Goal: Download file/media

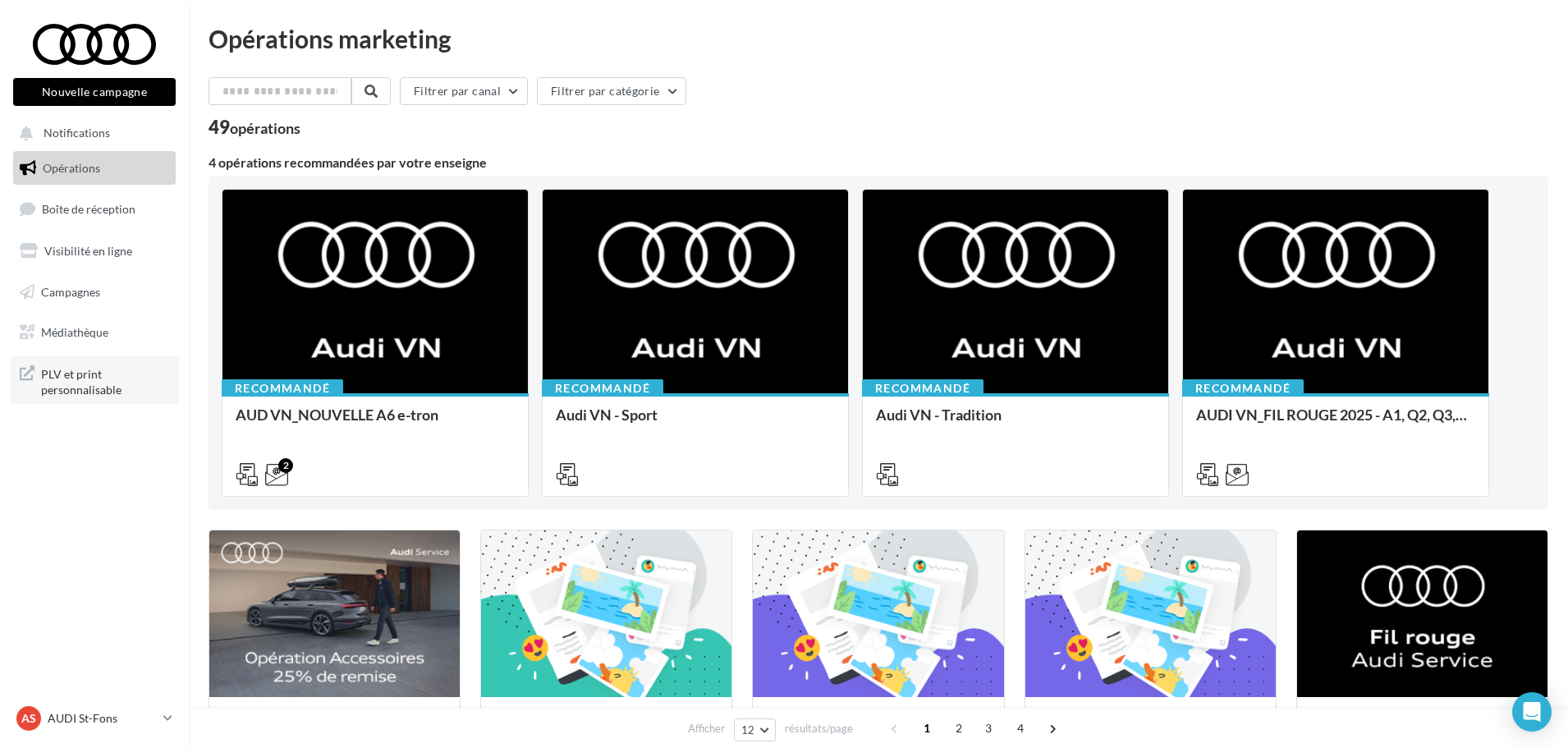
click at [96, 372] on span "PLV et print personnalisable" at bounding box center [105, 381] width 128 height 35
click at [84, 325] on span "Médiathèque" at bounding box center [75, 332] width 67 height 14
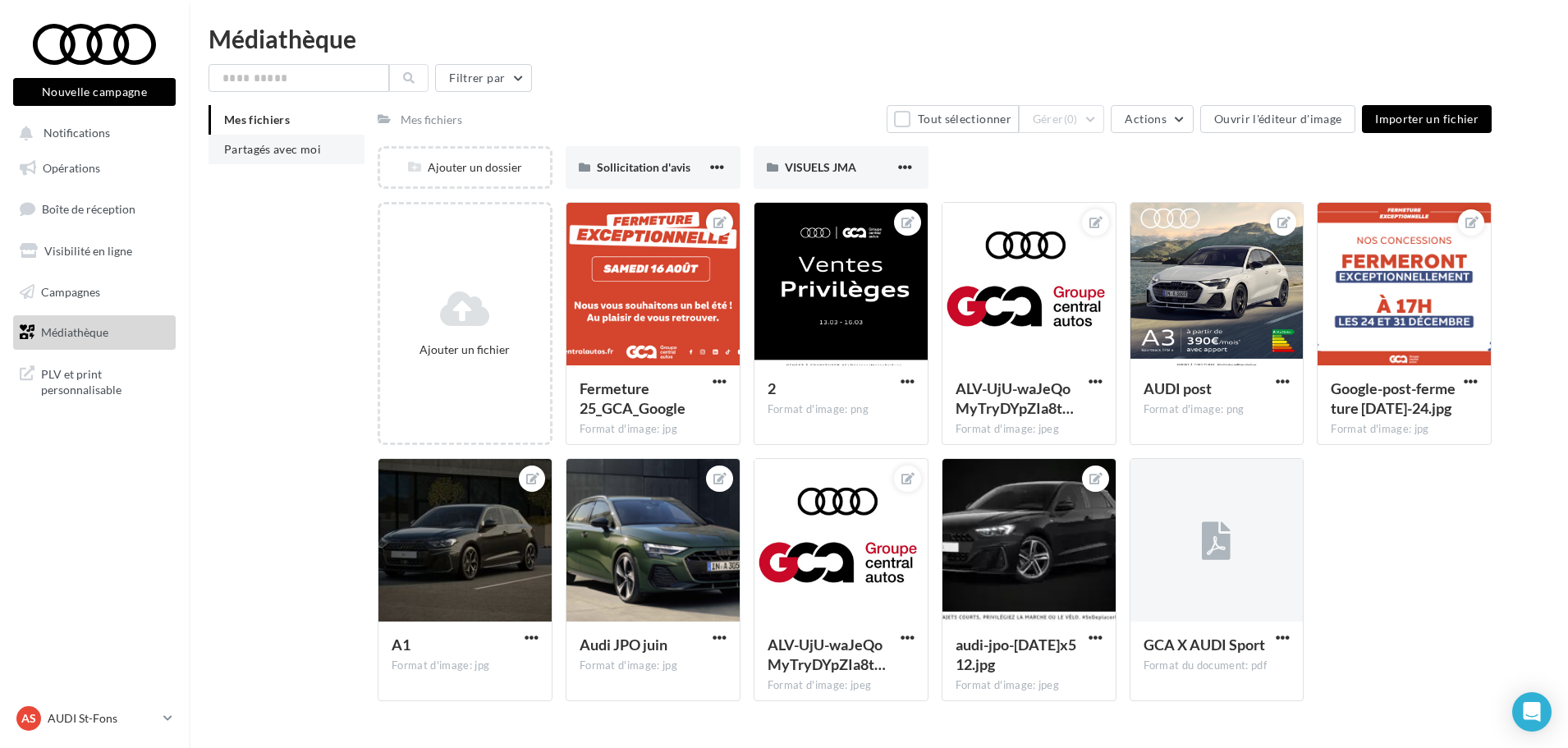
click at [289, 157] on li "Partagés avec moi" at bounding box center [287, 149] width 156 height 29
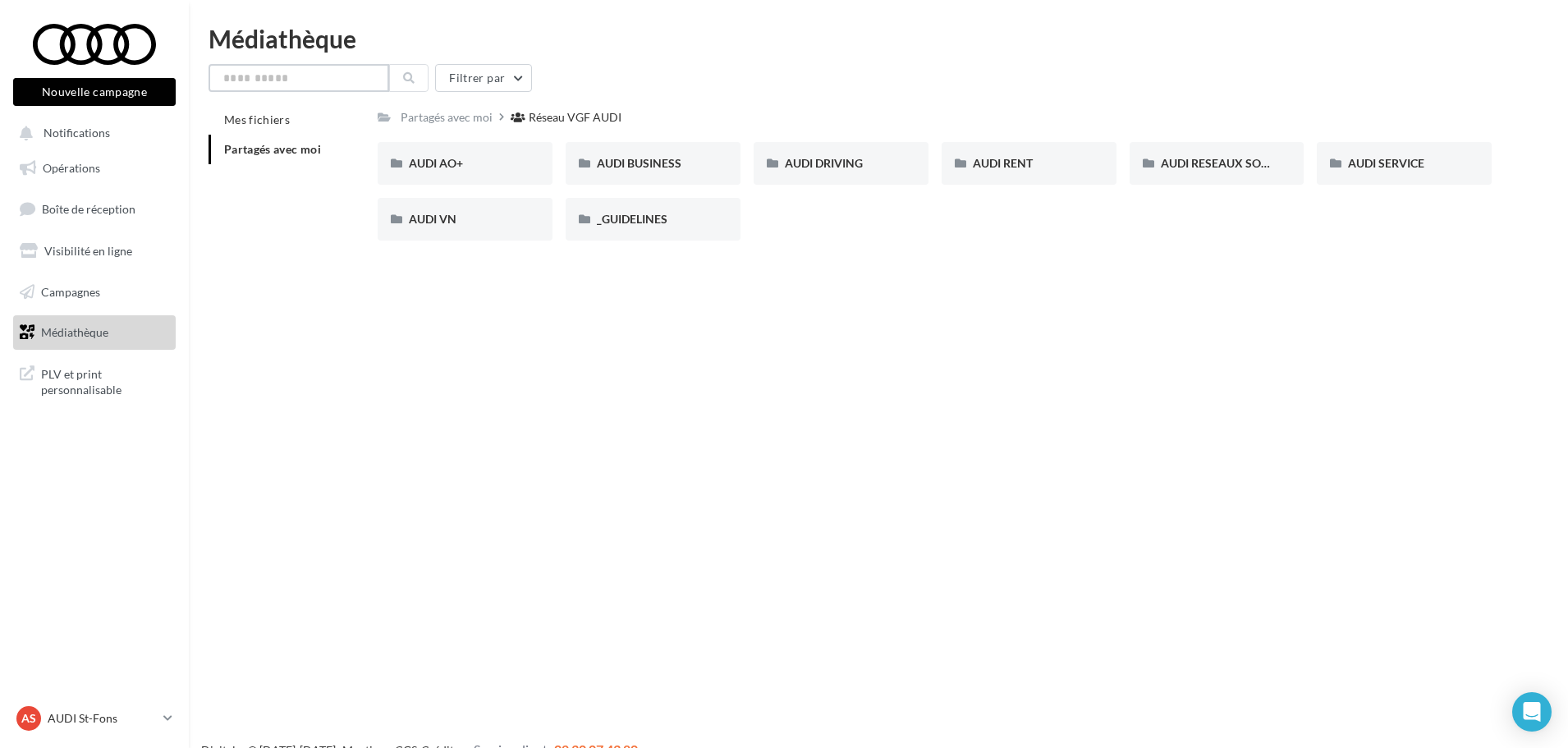
click at [284, 79] on input "text" at bounding box center [299, 77] width 180 height 28
click at [470, 221] on div "AUDI VN" at bounding box center [465, 219] width 112 height 17
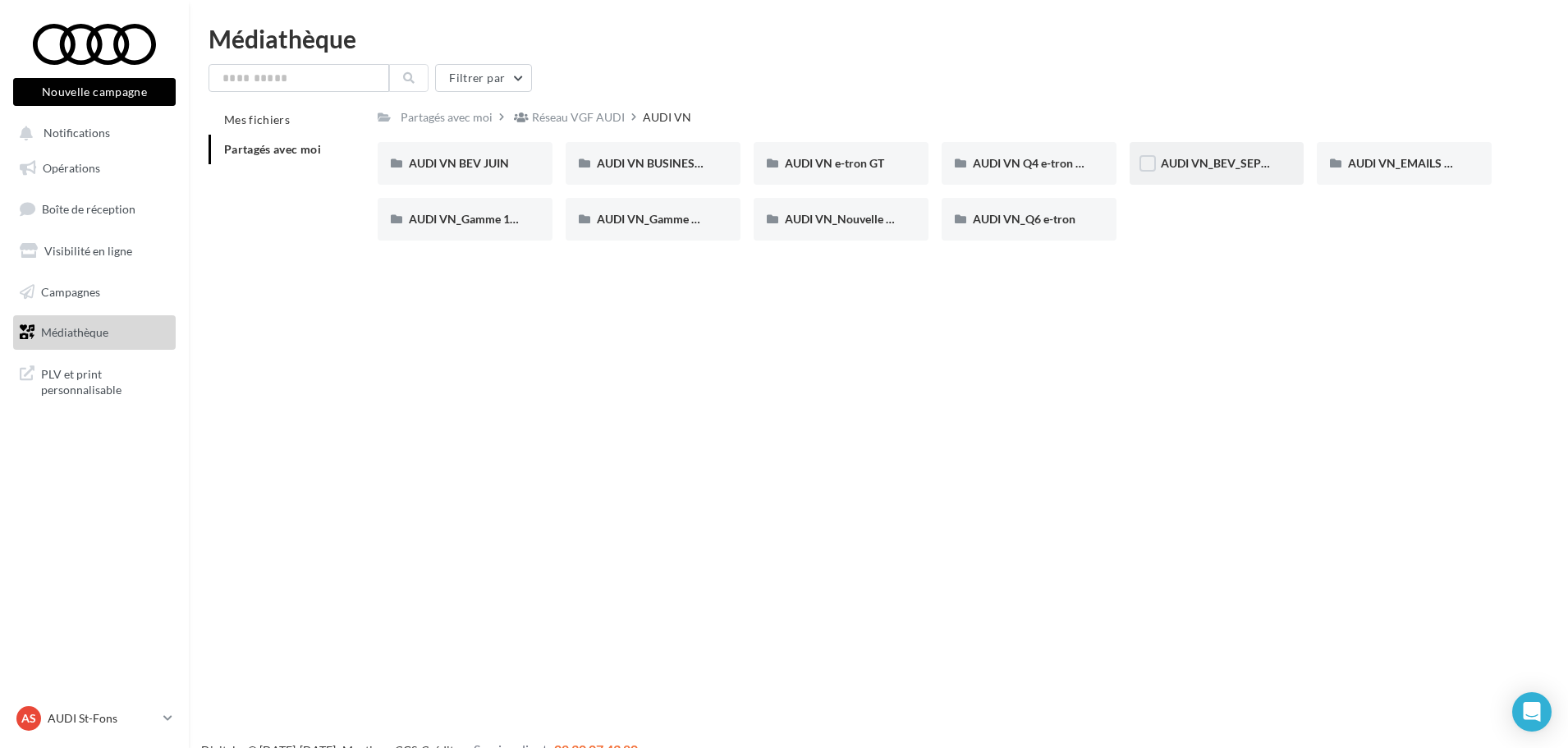
click at [1237, 172] on div "AUDI VN_BEV_SEPTEMBRE" at bounding box center [1217, 164] width 112 height 17
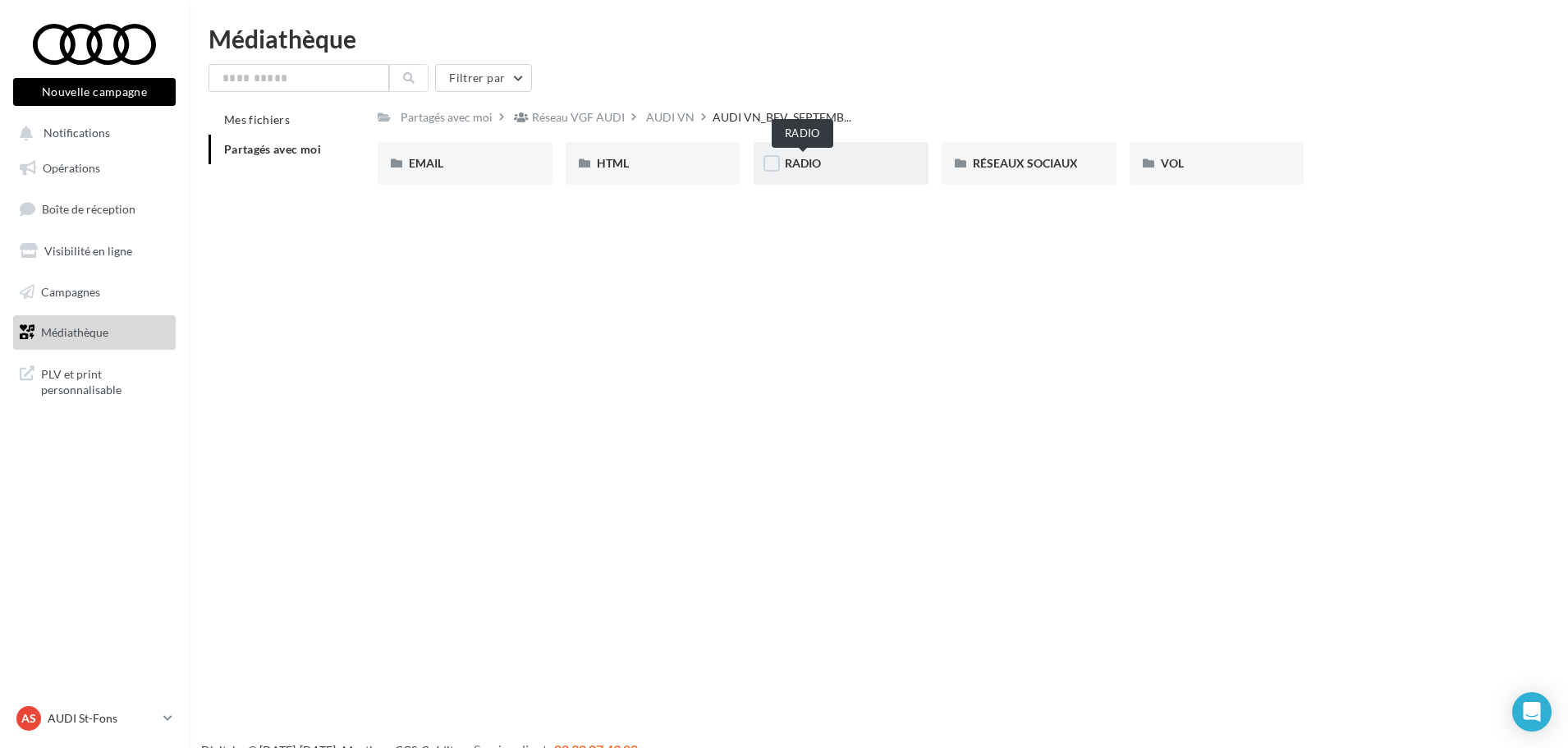
click at [804, 159] on span "RADIO" at bounding box center [802, 163] width 36 height 14
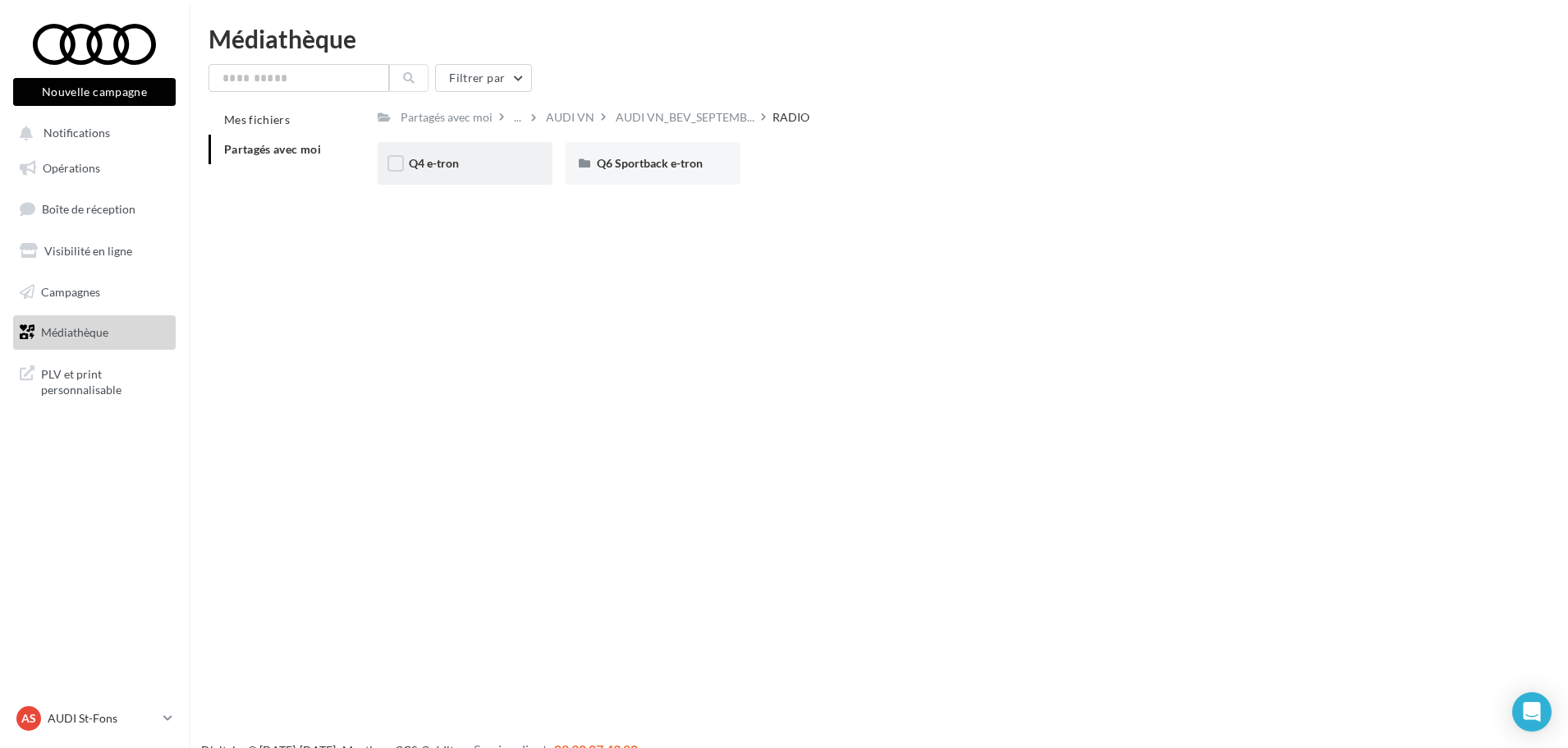
click at [483, 173] on div "Q4 e-tron" at bounding box center [465, 163] width 175 height 43
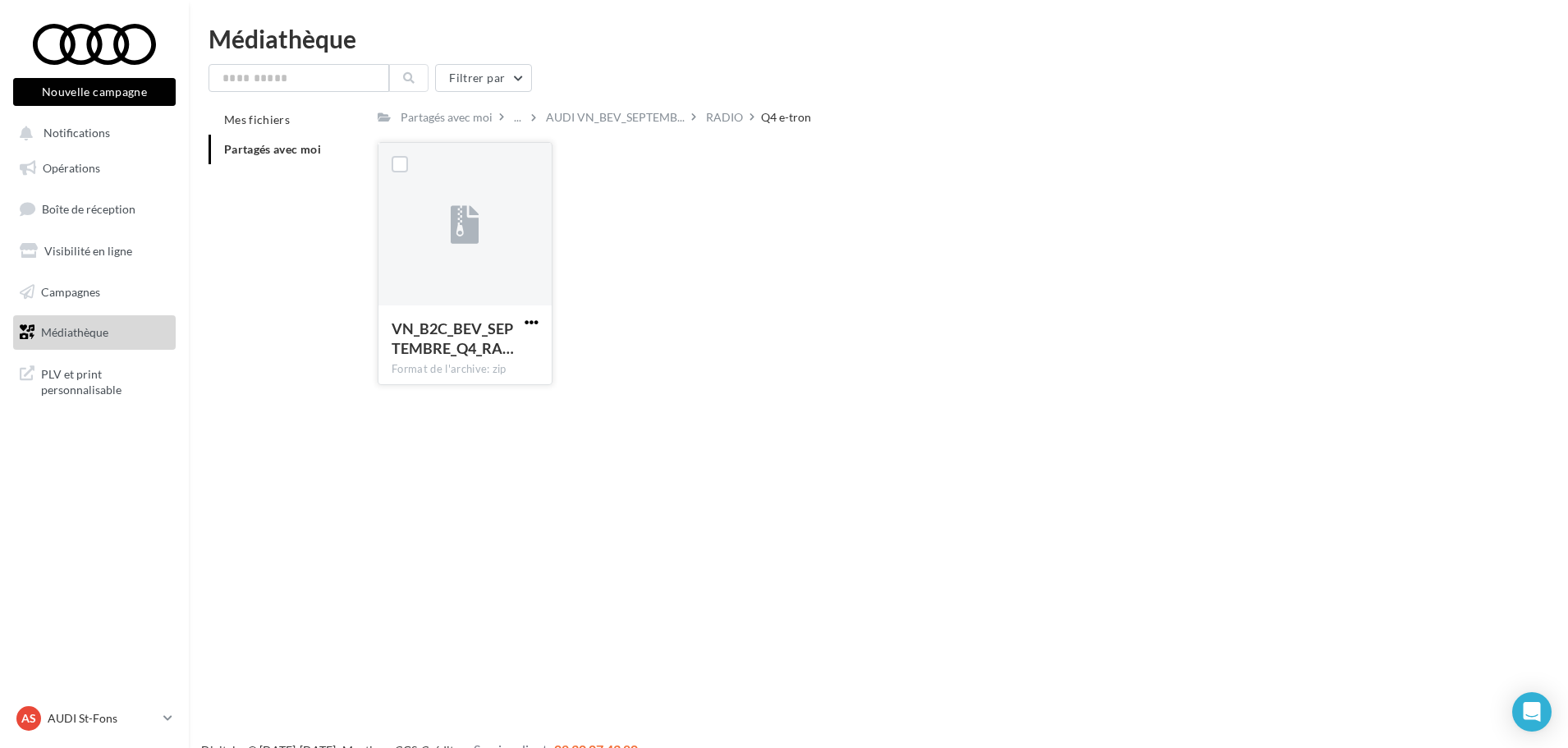
click at [524, 325] on span "button" at bounding box center [531, 322] width 14 height 14
click at [477, 355] on button "Télécharger" at bounding box center [460, 354] width 164 height 43
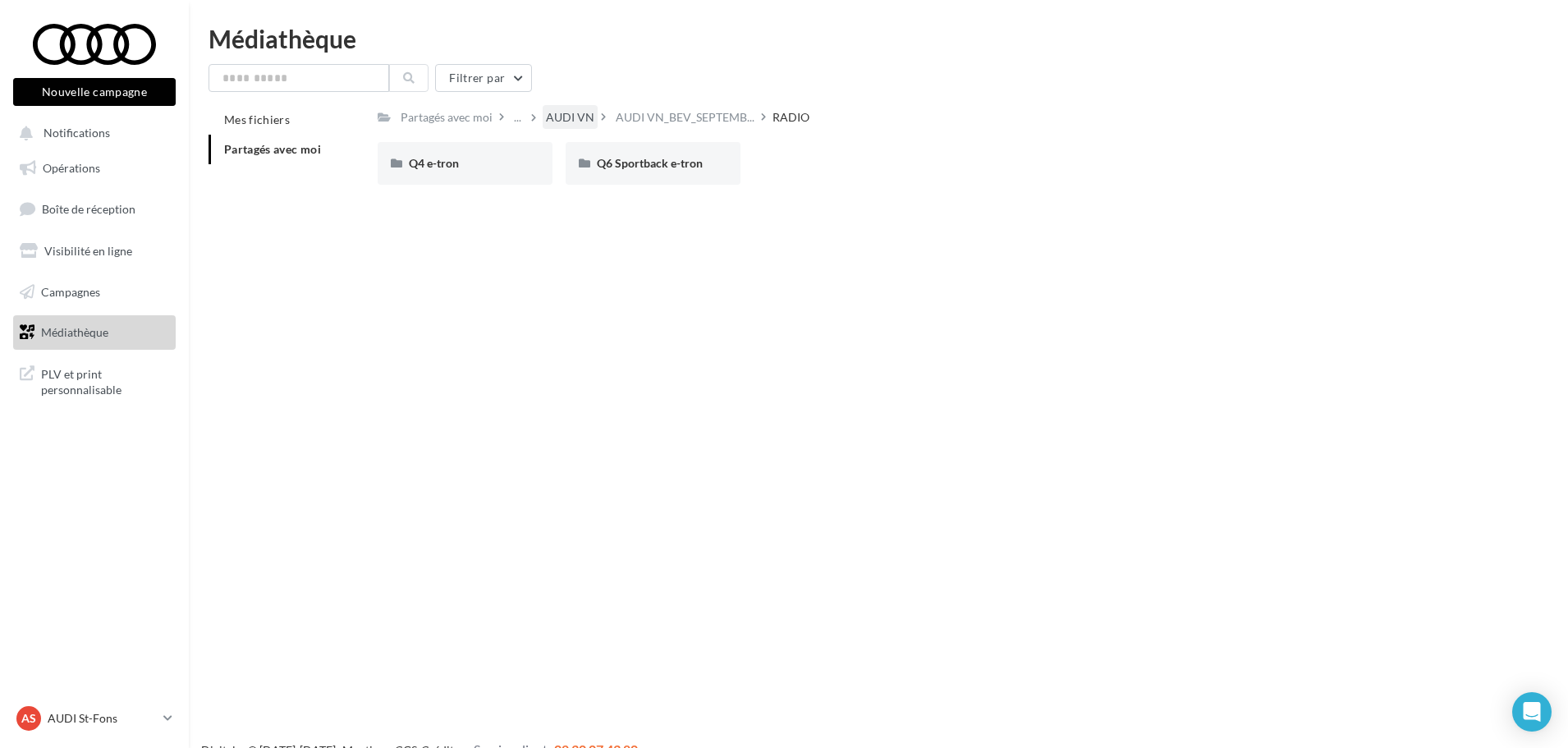
click at [573, 121] on div "AUDI VN" at bounding box center [570, 118] width 49 height 17
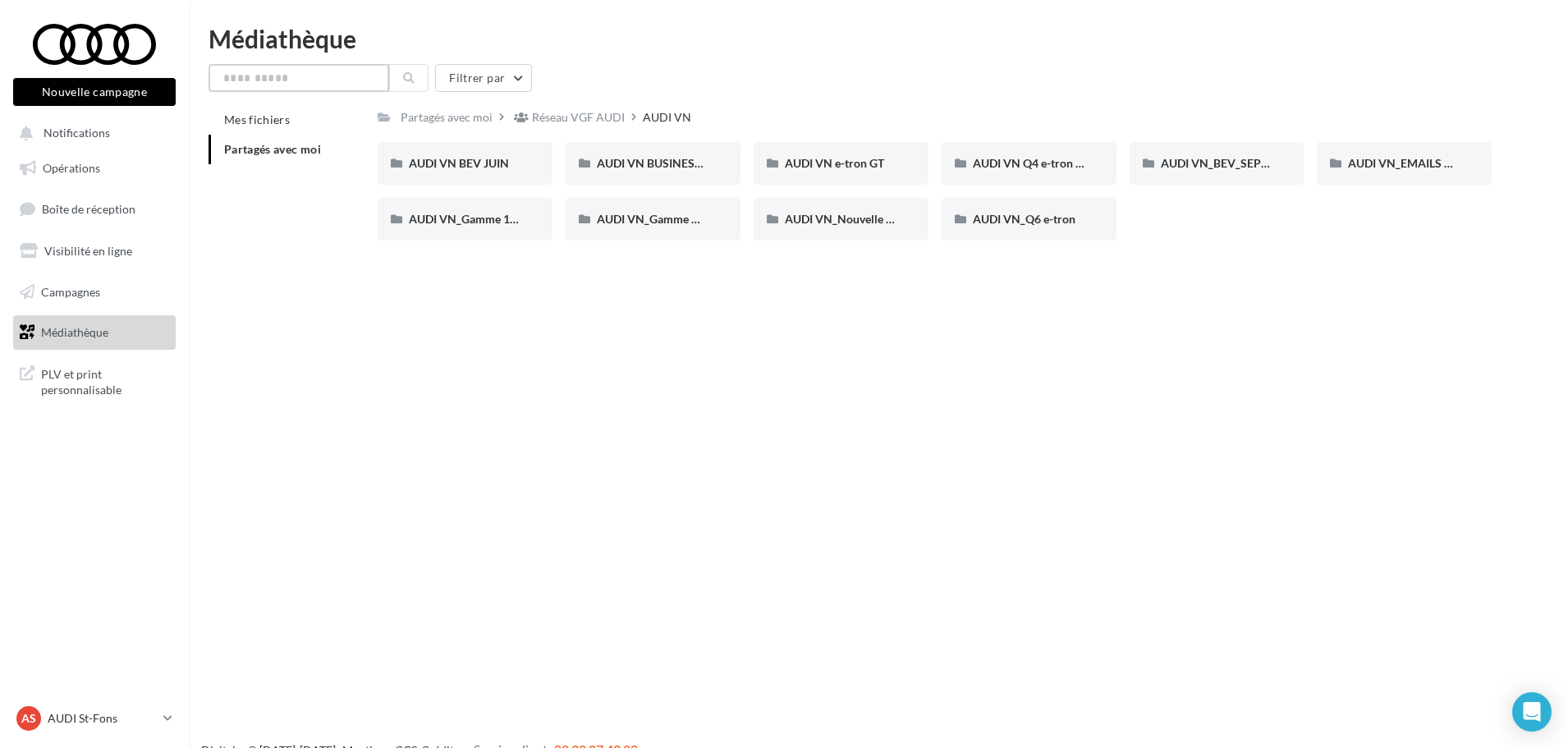
click at [268, 74] on input "text" at bounding box center [299, 77] width 180 height 28
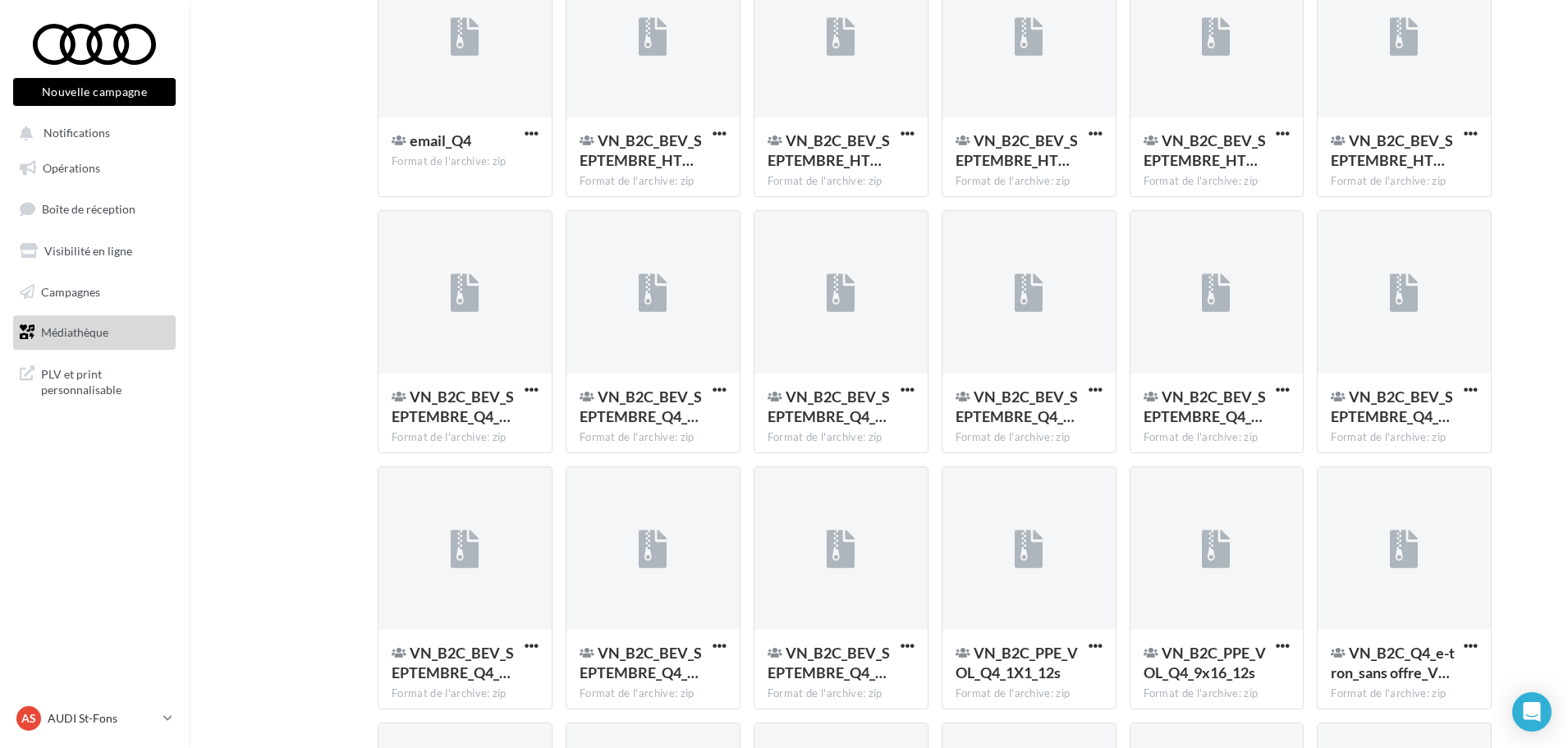
scroll to position [1108, 0]
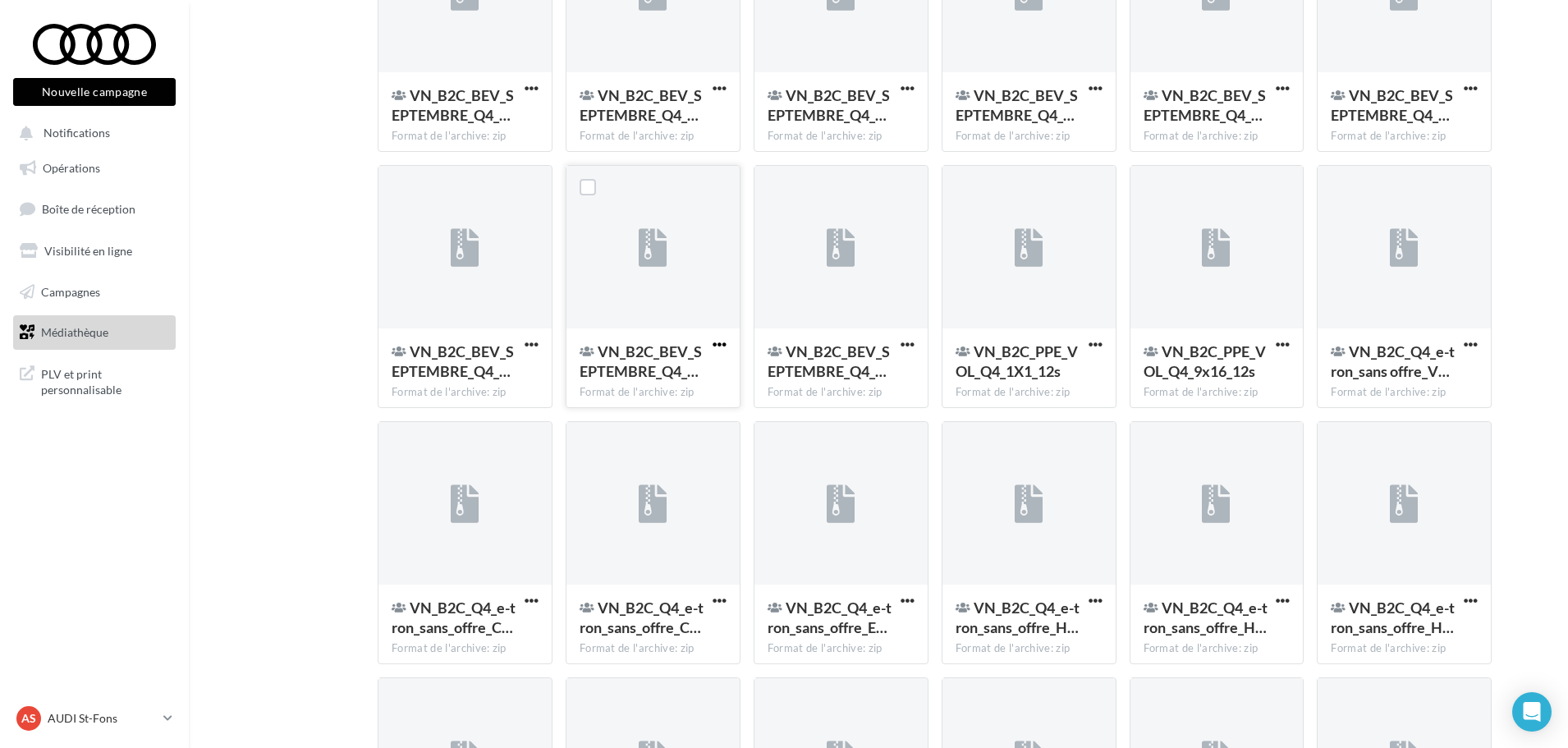
type input "**"
click at [716, 346] on span "button" at bounding box center [719, 344] width 14 height 14
click at [622, 384] on button "Télécharger" at bounding box center [648, 378] width 164 height 43
click at [1561, 69] on div "Médiathèque ** Filtrer par Réinitialiser Mes fichiers Partagés avec moi Résulta…" at bounding box center [878, 54] width 1379 height 2273
click at [725, 341] on span "button" at bounding box center [719, 344] width 14 height 14
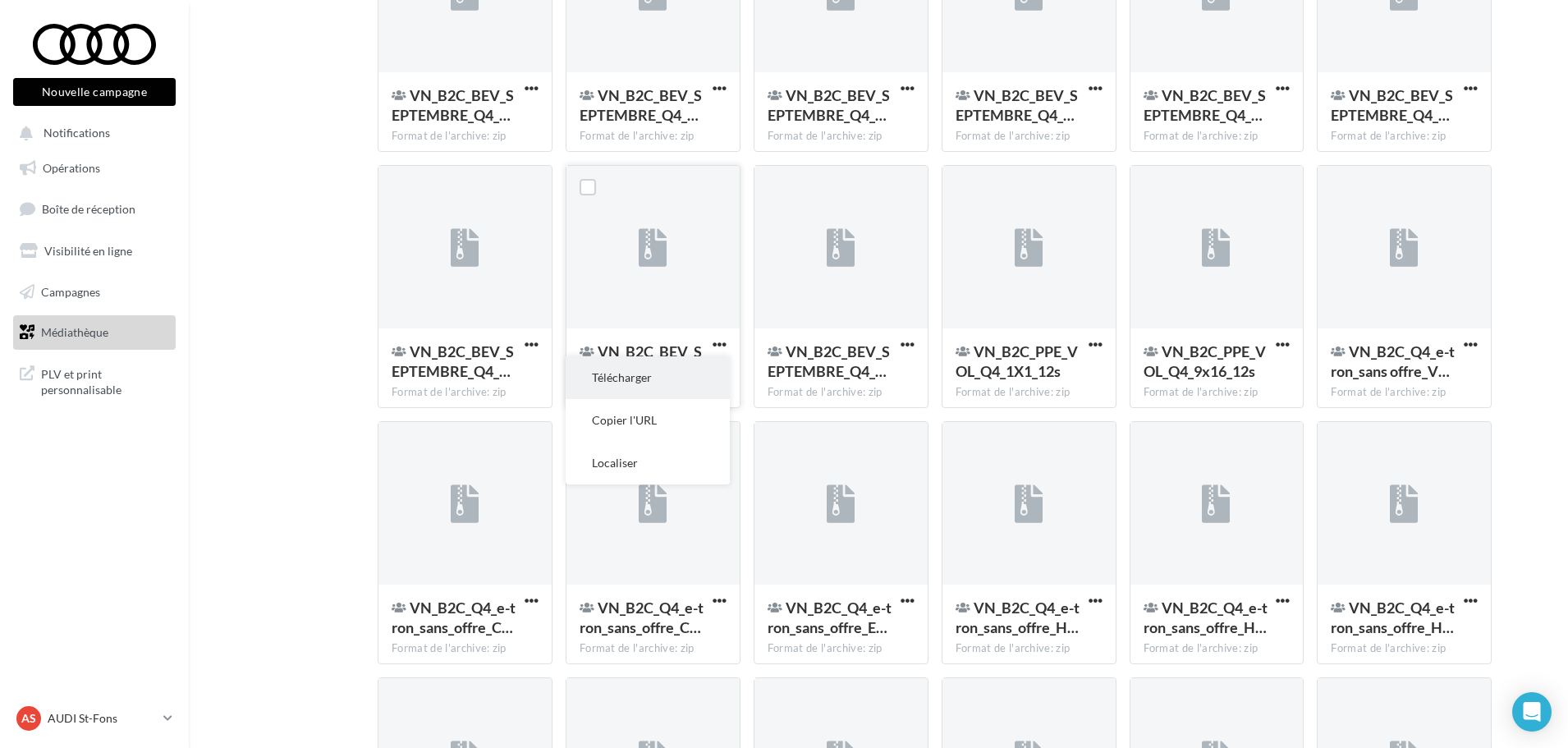
click at [626, 380] on button "Télécharger" at bounding box center [648, 378] width 164 height 43
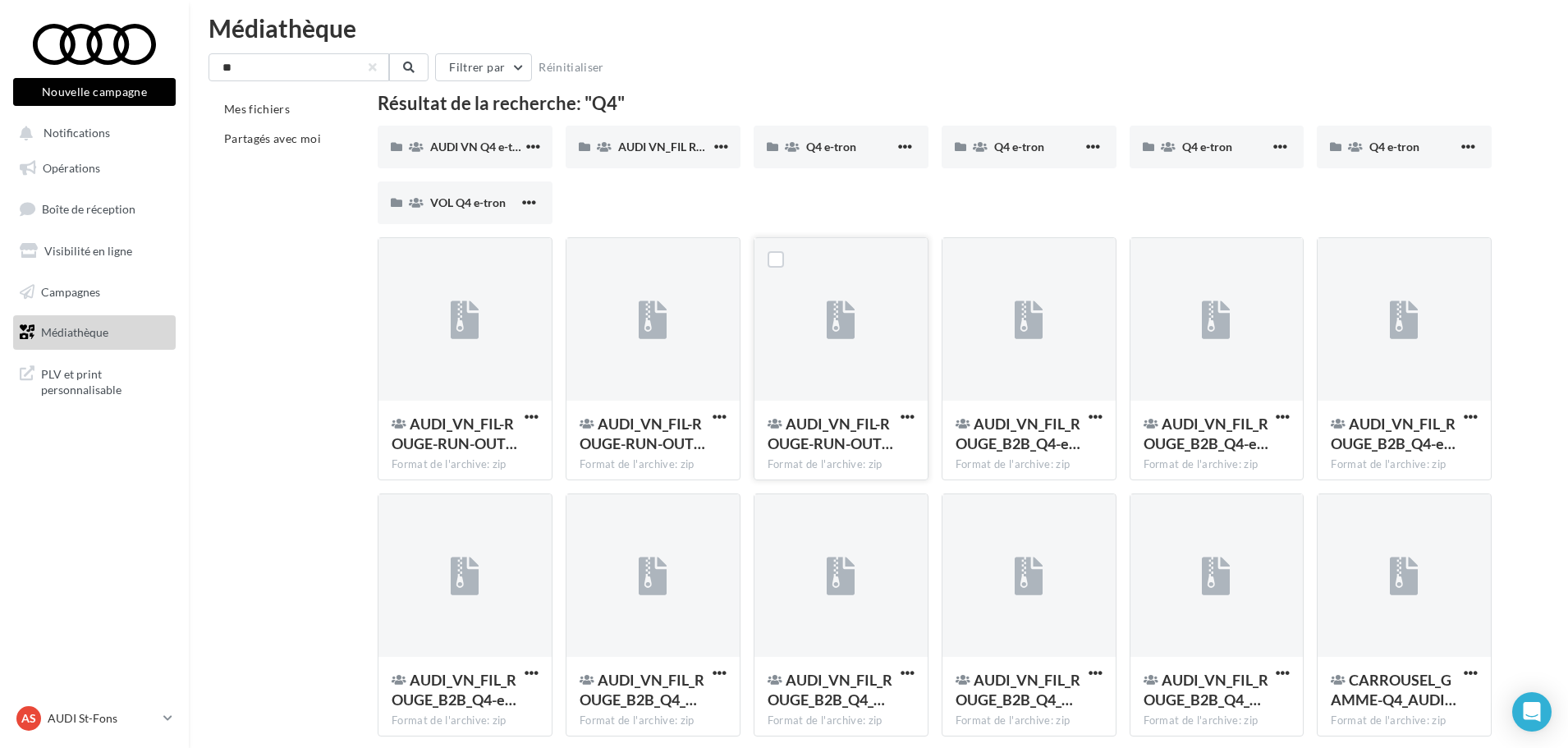
scroll to position [0, 0]
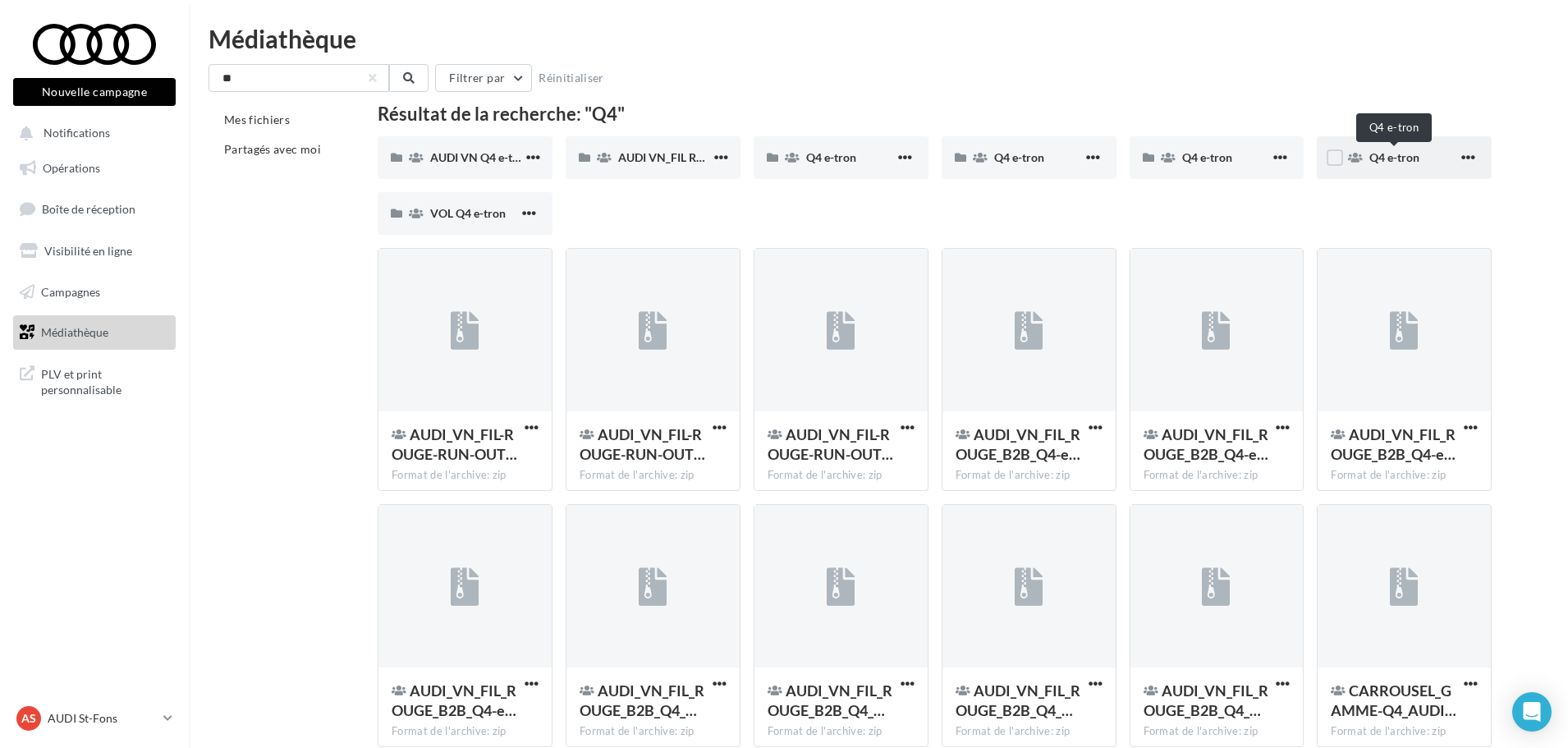
click at [1403, 154] on span "Q4 e-tron" at bounding box center [1394, 157] width 50 height 14
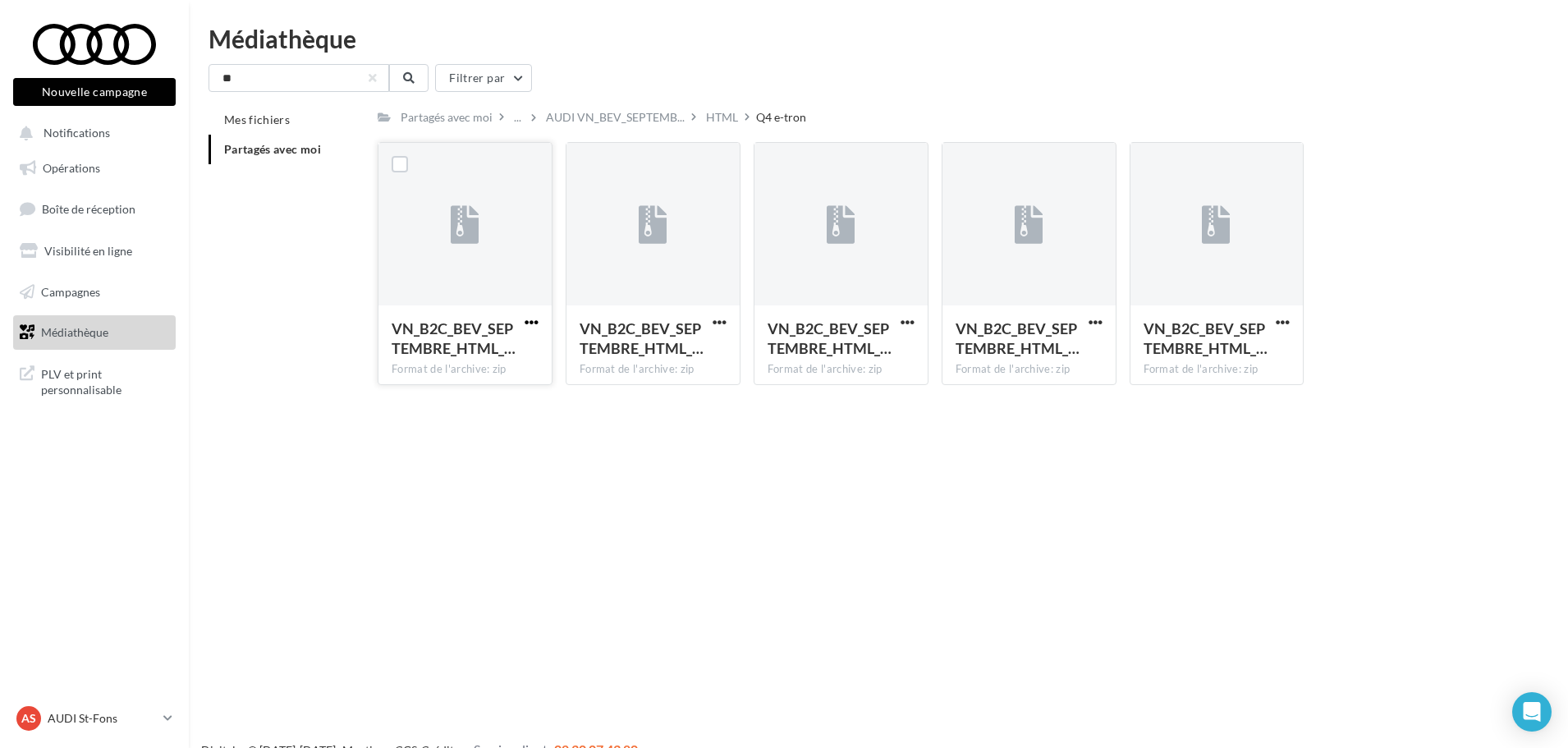
click at [538, 322] on span "button" at bounding box center [531, 322] width 14 height 14
click at [481, 361] on button "Télécharger" at bounding box center [460, 354] width 164 height 43
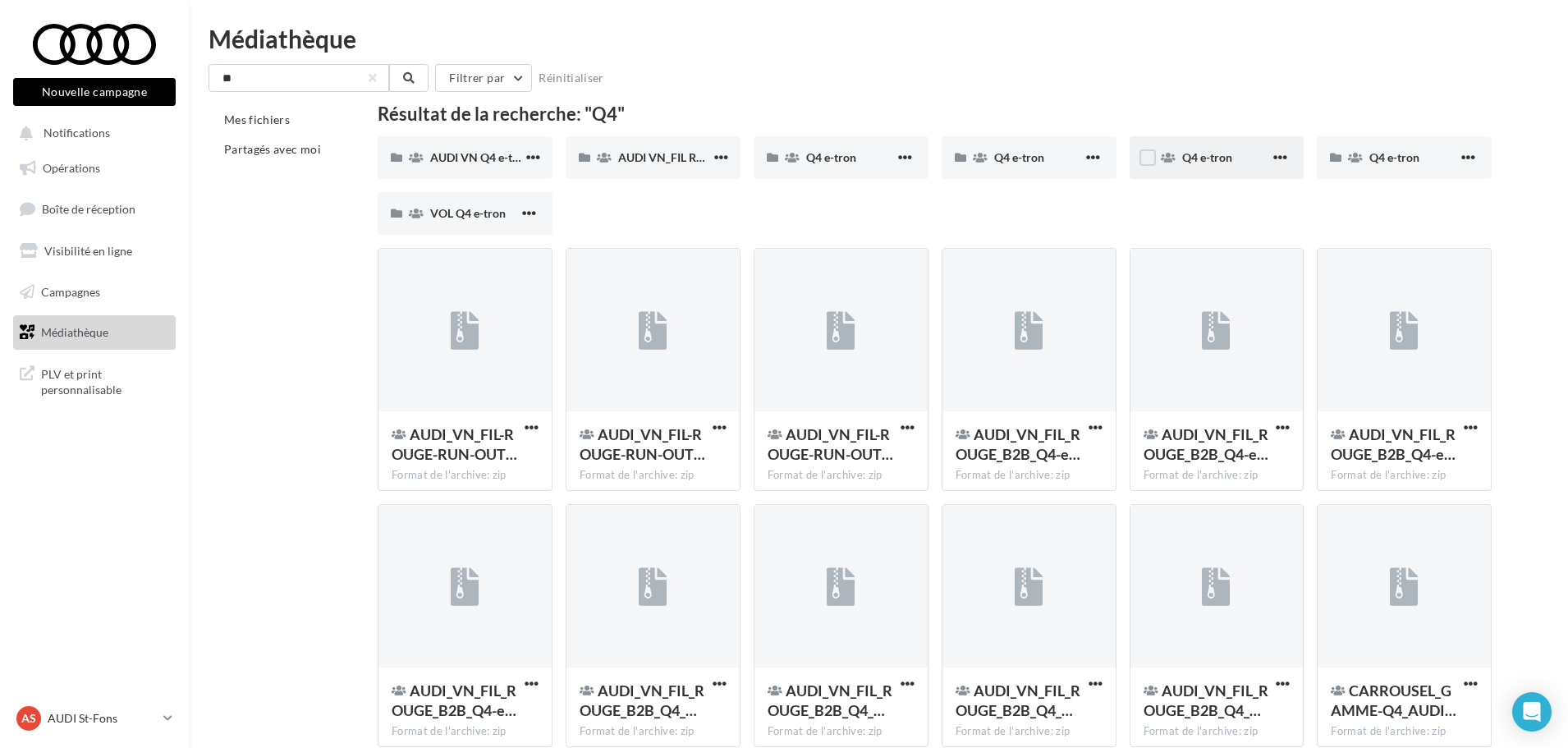
click at [1237, 153] on div "Q4 e-tron" at bounding box center [1227, 158] width 89 height 17
click at [1029, 158] on span "Q4 e-tron" at bounding box center [1019, 157] width 50 height 14
click at [803, 167] on div "Q4 e-tron" at bounding box center [841, 157] width 175 height 43
click at [467, 161] on span "AUDI VN Q4 e-tron sans offre" at bounding box center [507, 157] width 153 height 14
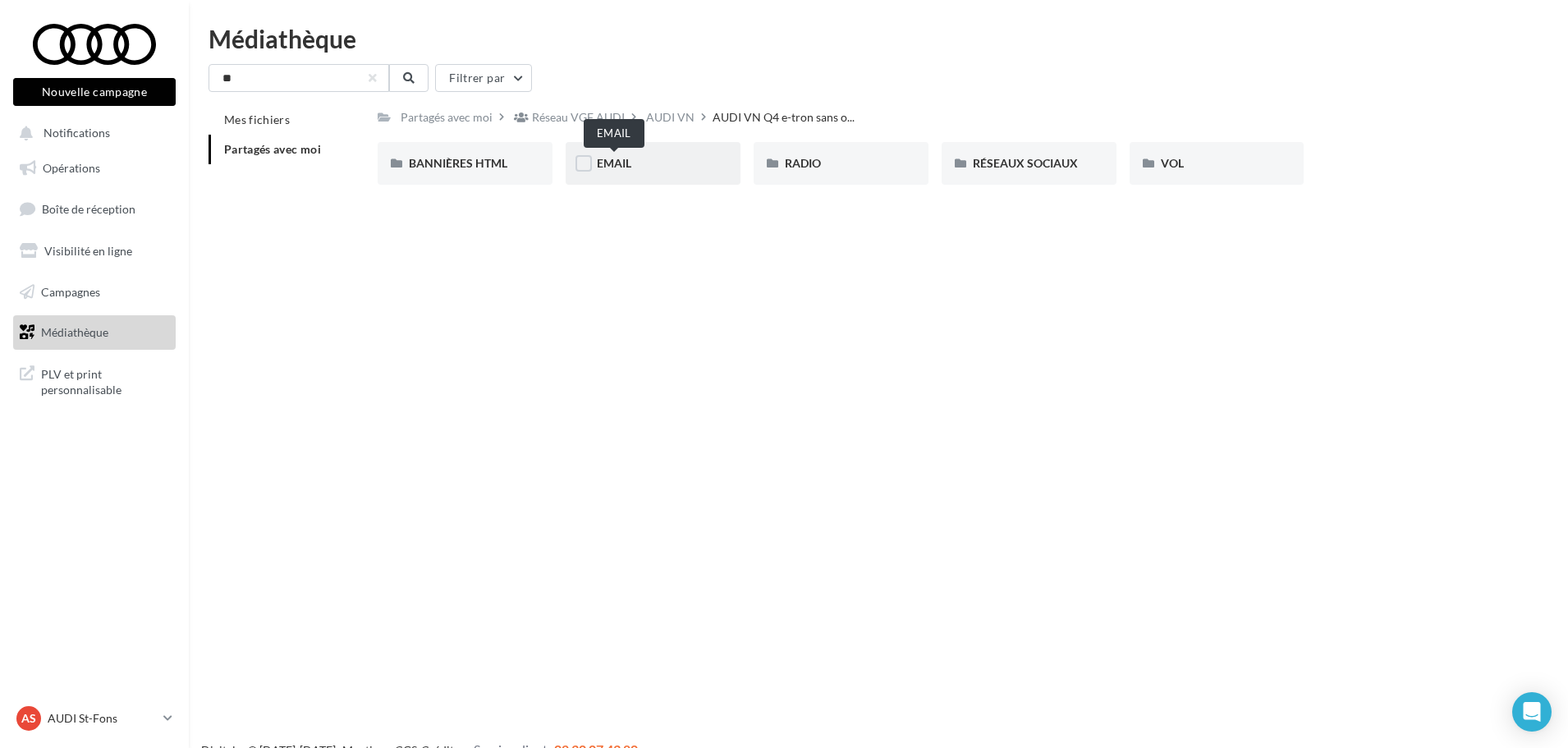
click at [620, 161] on span "EMAIL" at bounding box center [613, 163] width 34 height 14
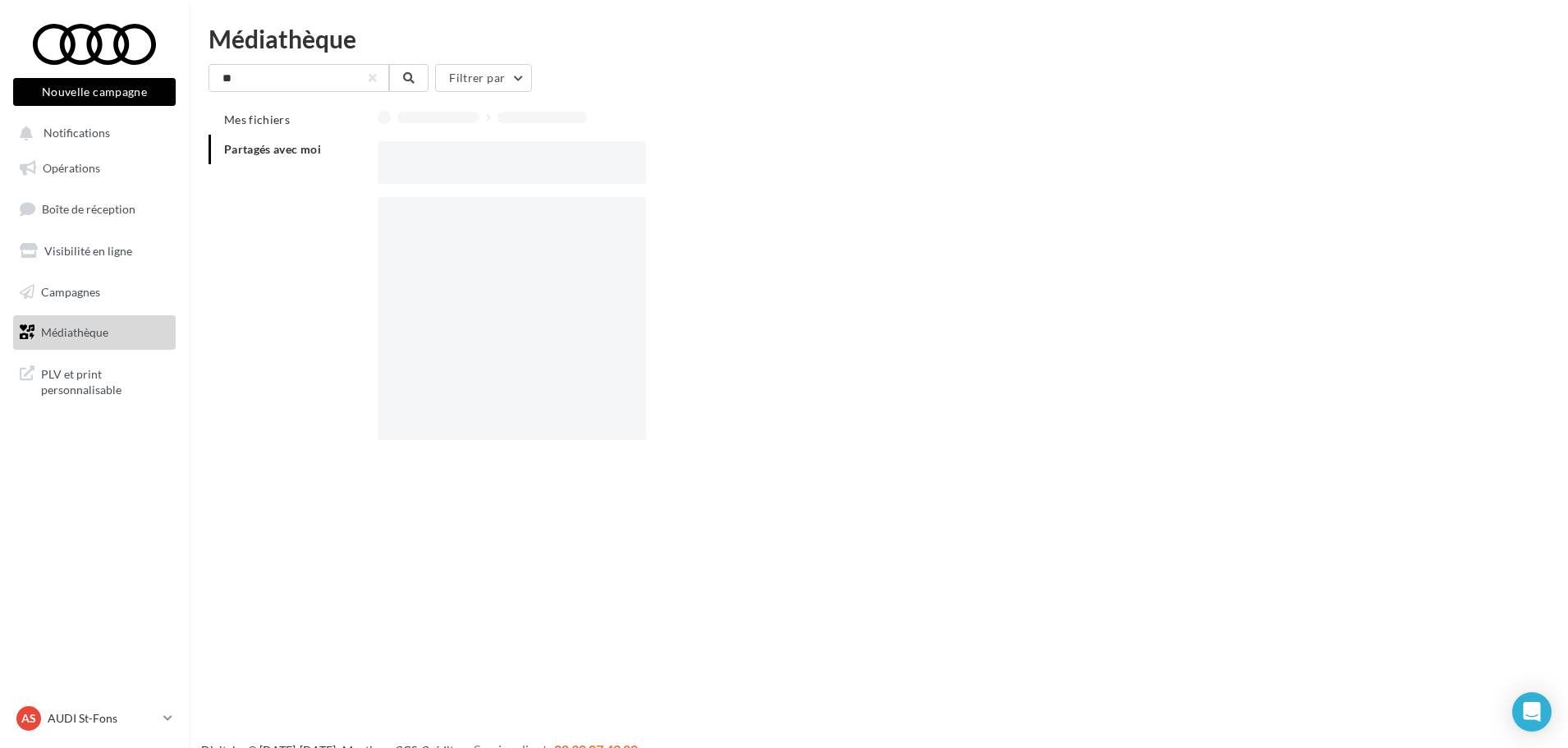
click at [620, 161] on div at bounding box center [512, 162] width 268 height 43
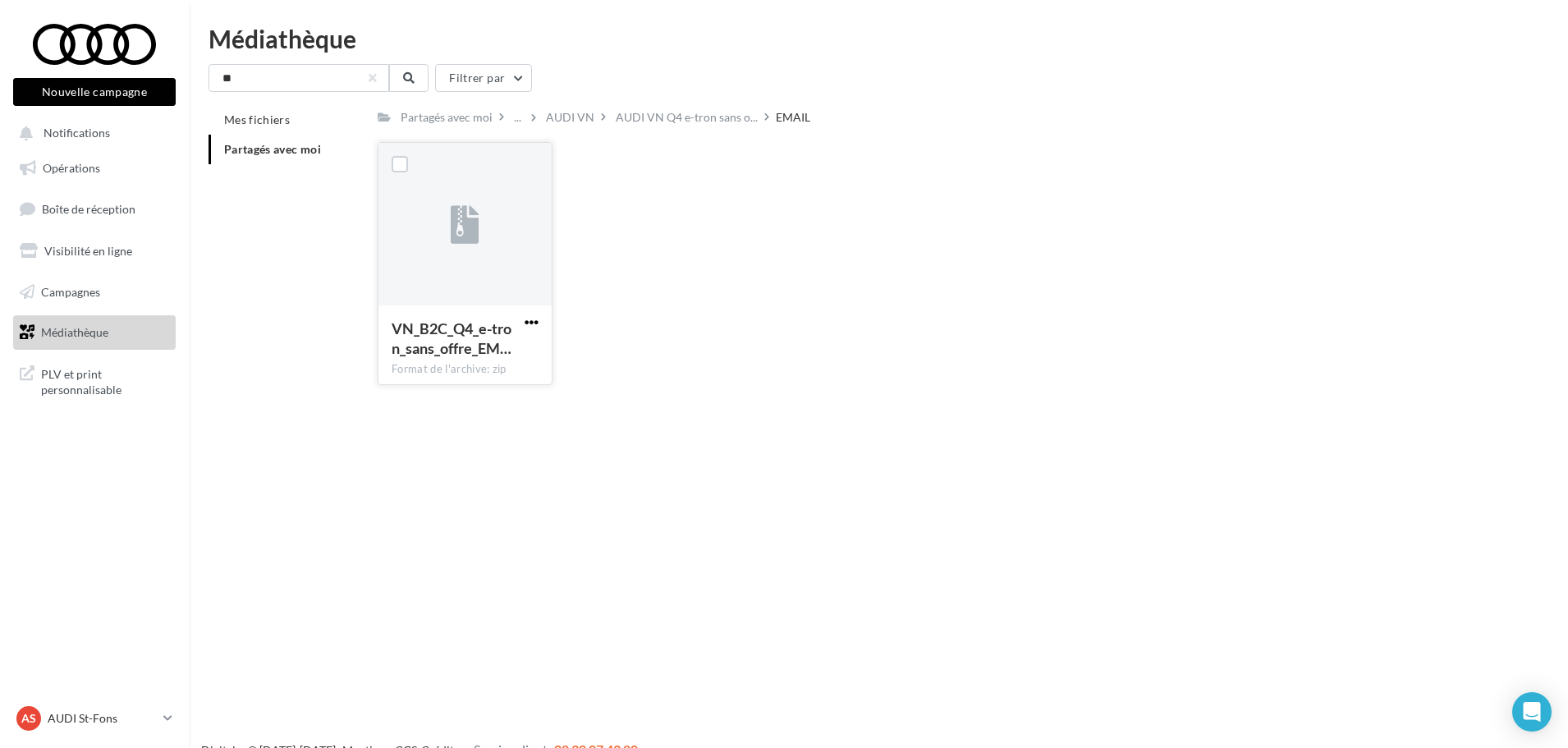
click at [529, 325] on span "button" at bounding box center [531, 322] width 14 height 14
click at [496, 354] on button "Télécharger" at bounding box center [460, 354] width 164 height 43
click at [144, 718] on p "AUDI St-Fons" at bounding box center [102, 719] width 109 height 17
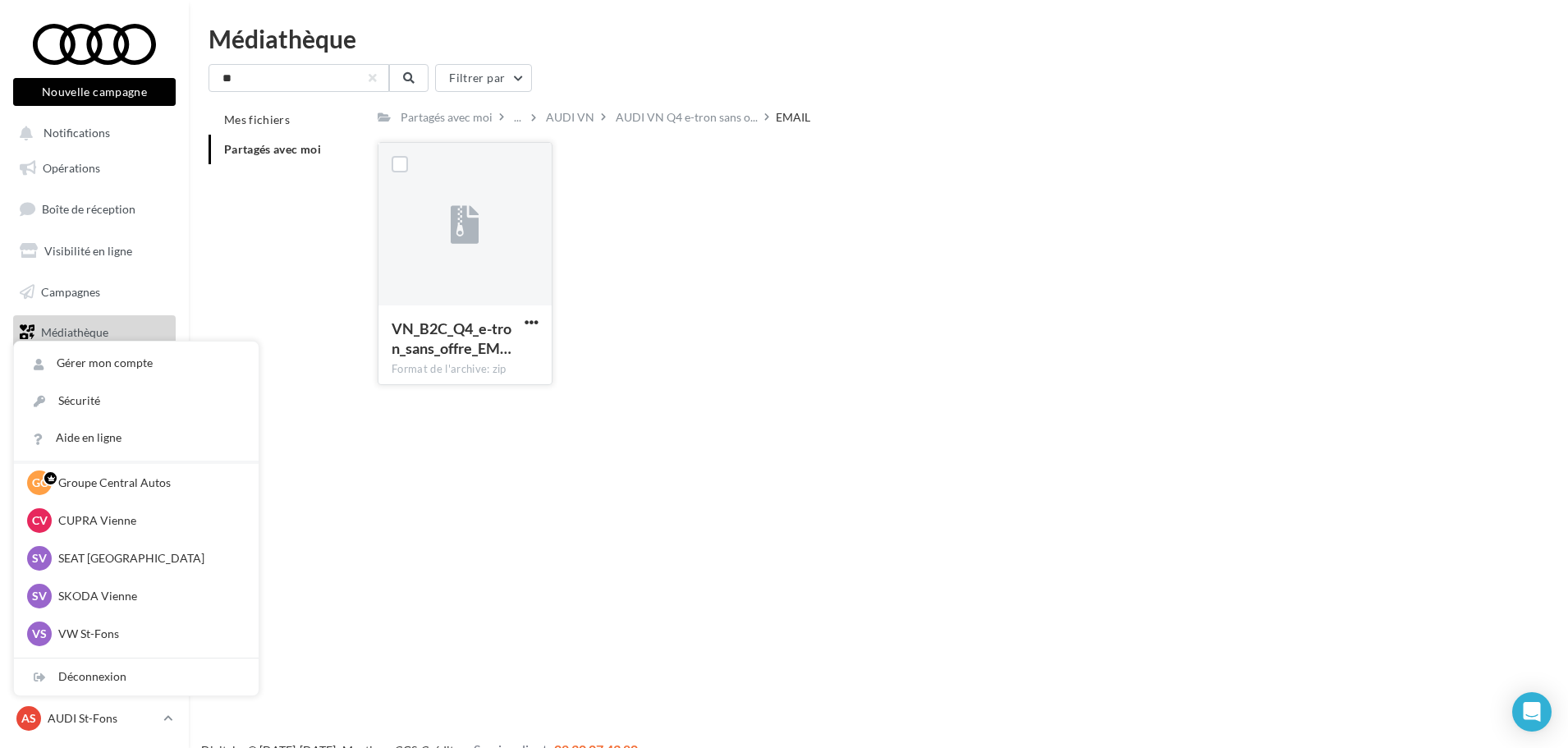
scroll to position [165, 0]
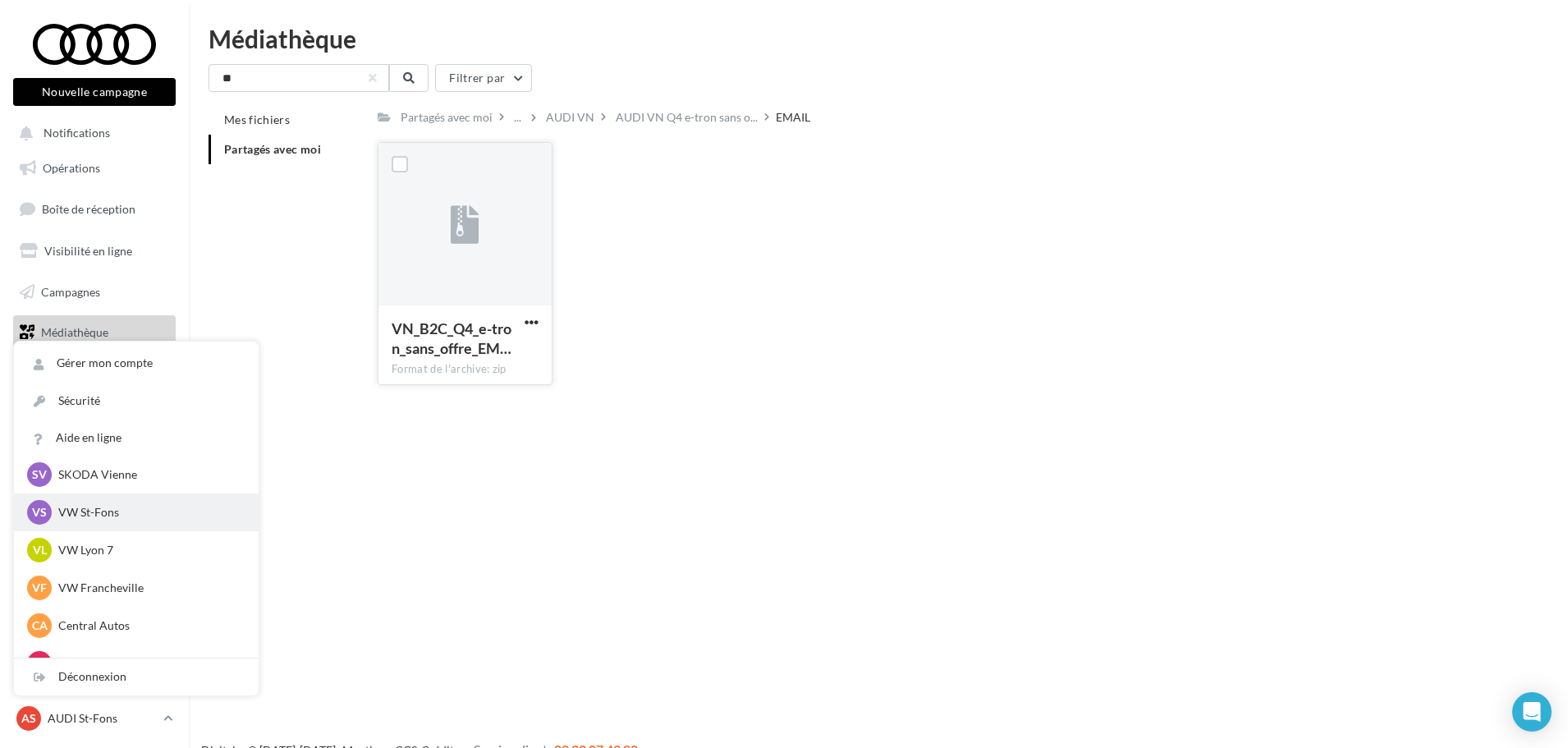
click at [115, 515] on p "VW St-Fons" at bounding box center [148, 513] width 180 height 17
